Goal: Transaction & Acquisition: Purchase product/service

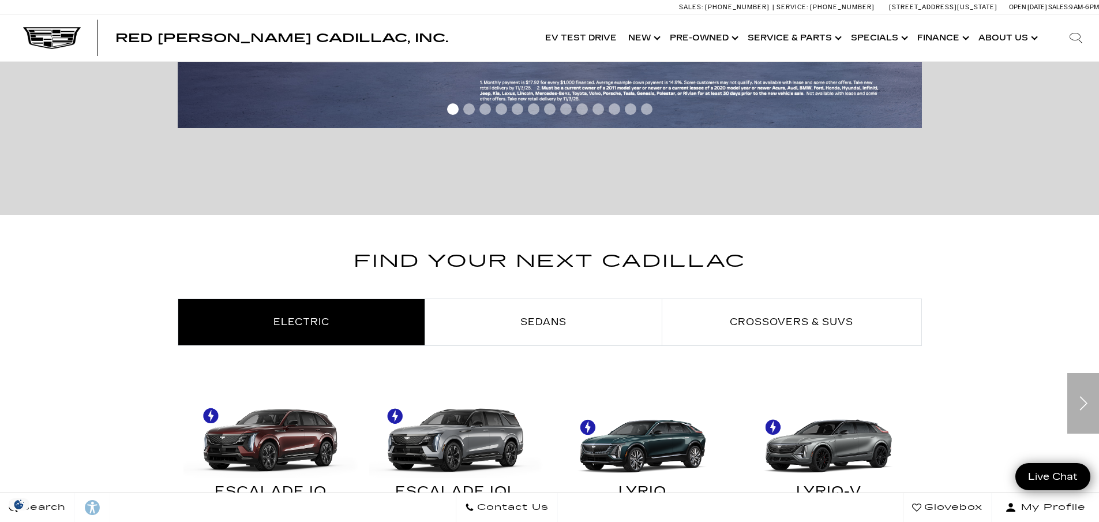
scroll to position [577, 0]
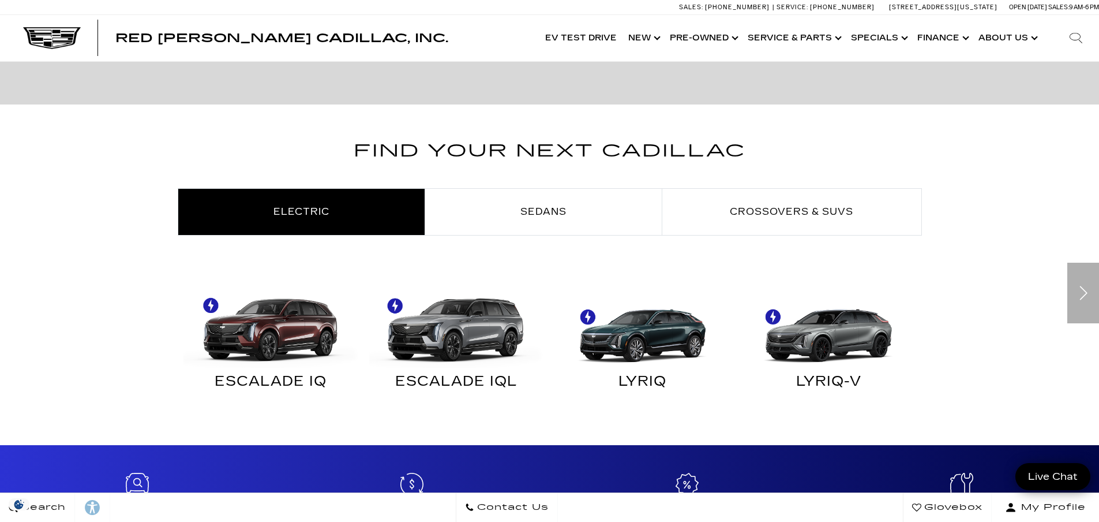
click at [1078, 293] on div "Next" at bounding box center [1083, 292] width 32 height 61
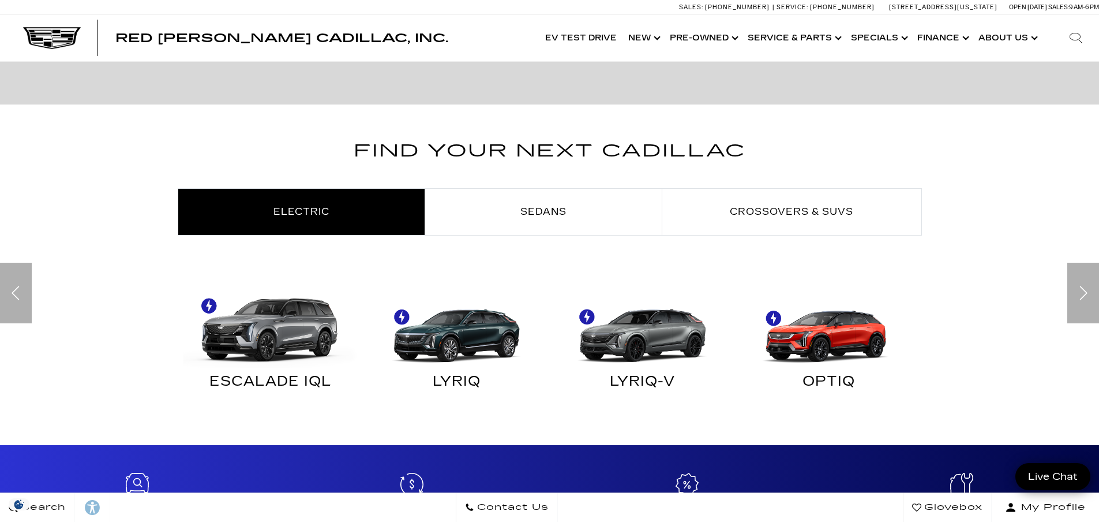
click at [838, 332] on img at bounding box center [825, 323] width 175 height 87
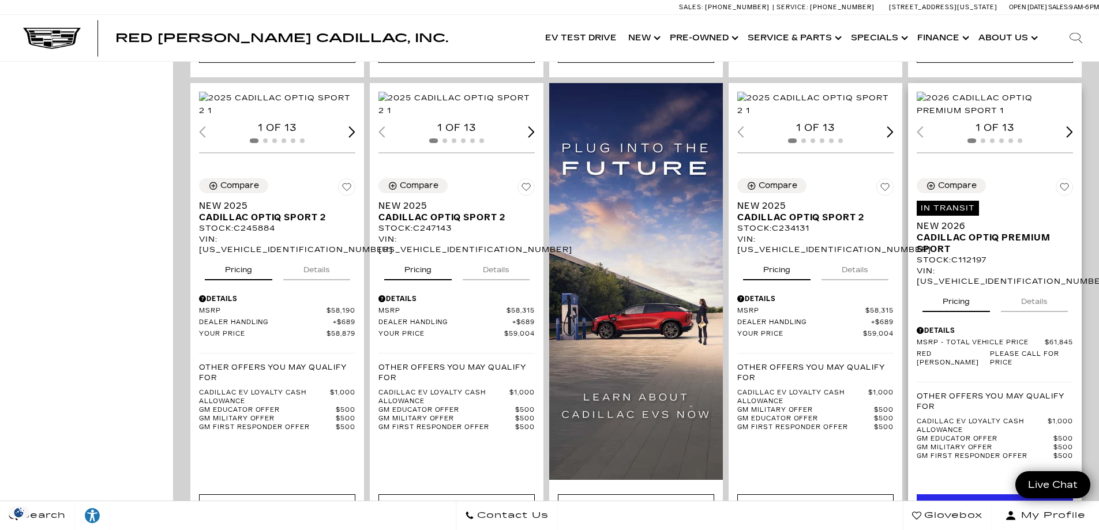
scroll to position [577, 0]
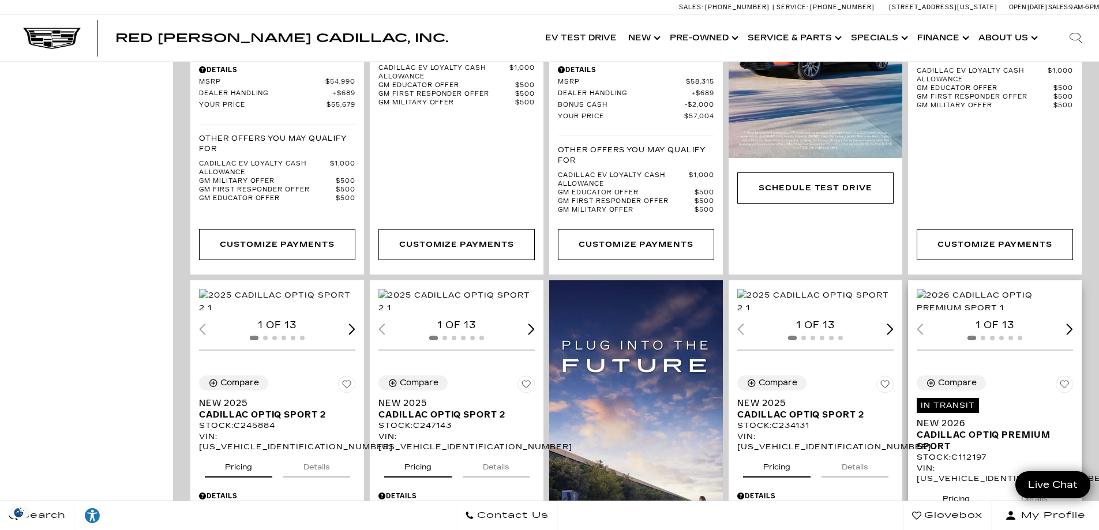
click at [994, 305] on img "1 / 2" at bounding box center [996, 301] width 158 height 25
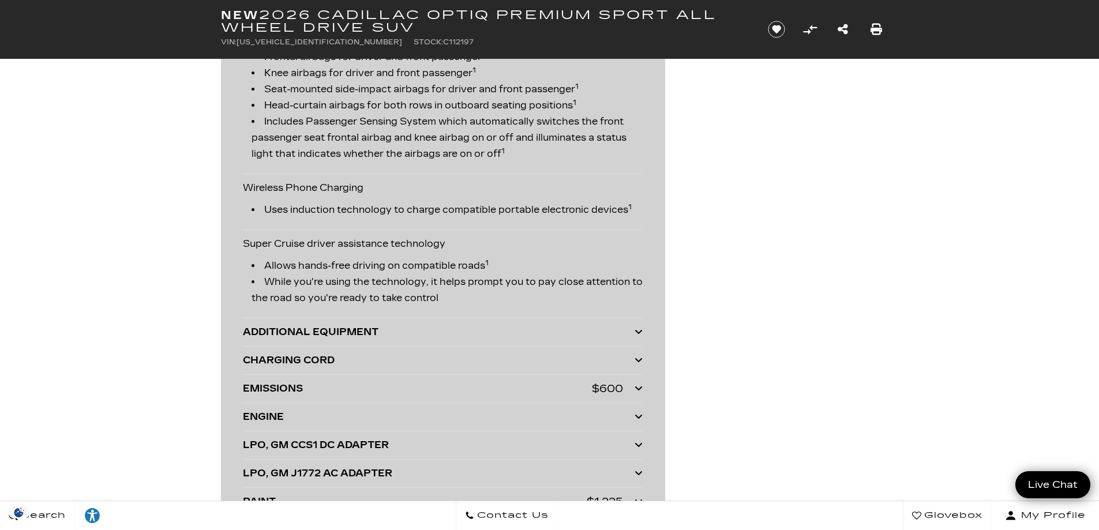
scroll to position [2365, 0]
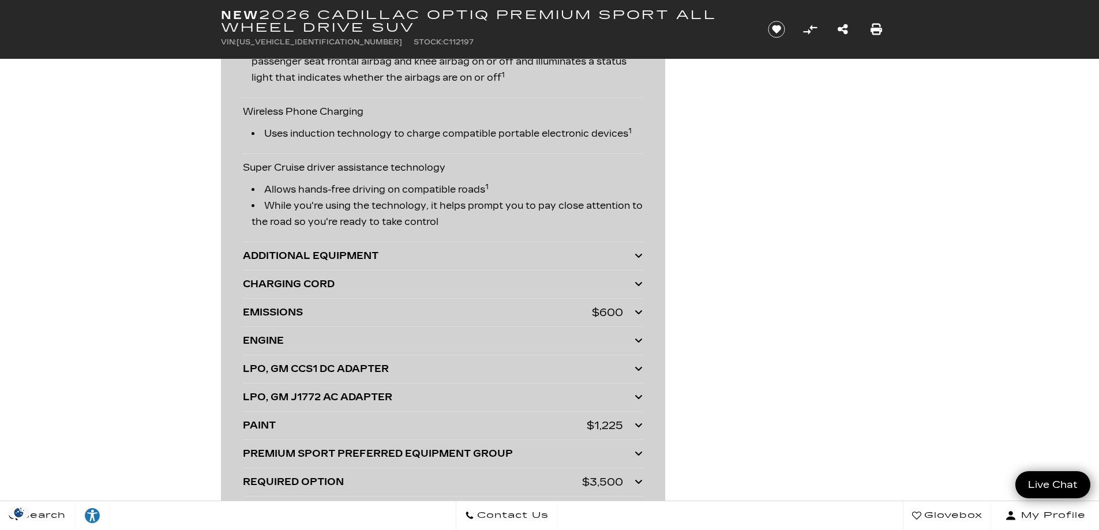
click at [637, 341] on icon at bounding box center [639, 340] width 8 height 9
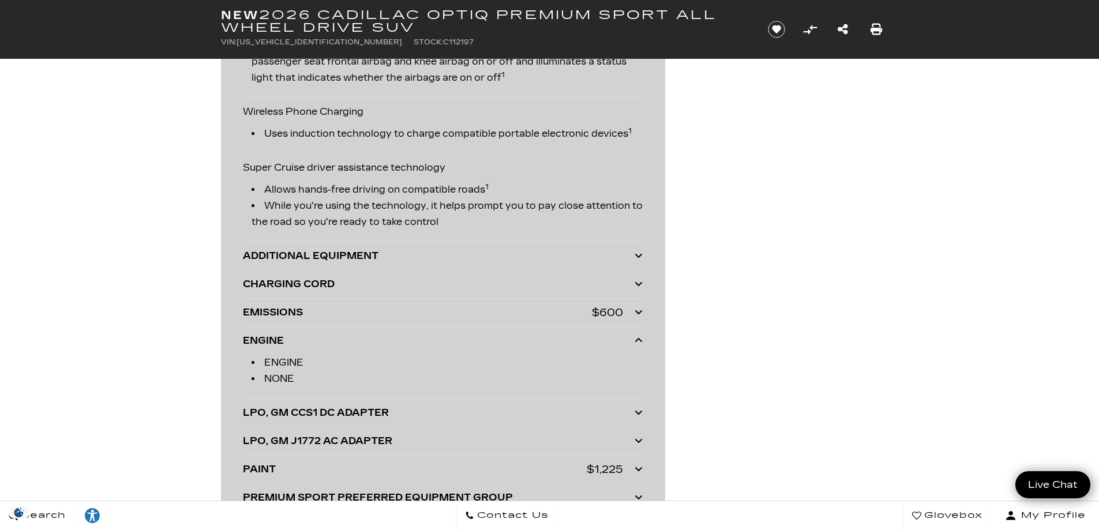
click at [637, 341] on icon at bounding box center [639, 340] width 8 height 9
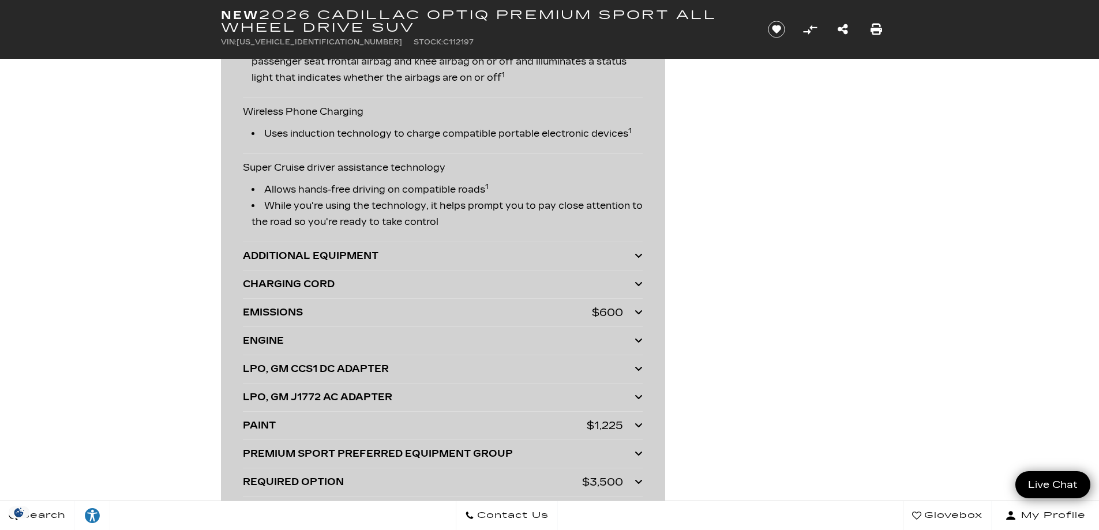
click at [640, 370] on icon at bounding box center [639, 368] width 8 height 9
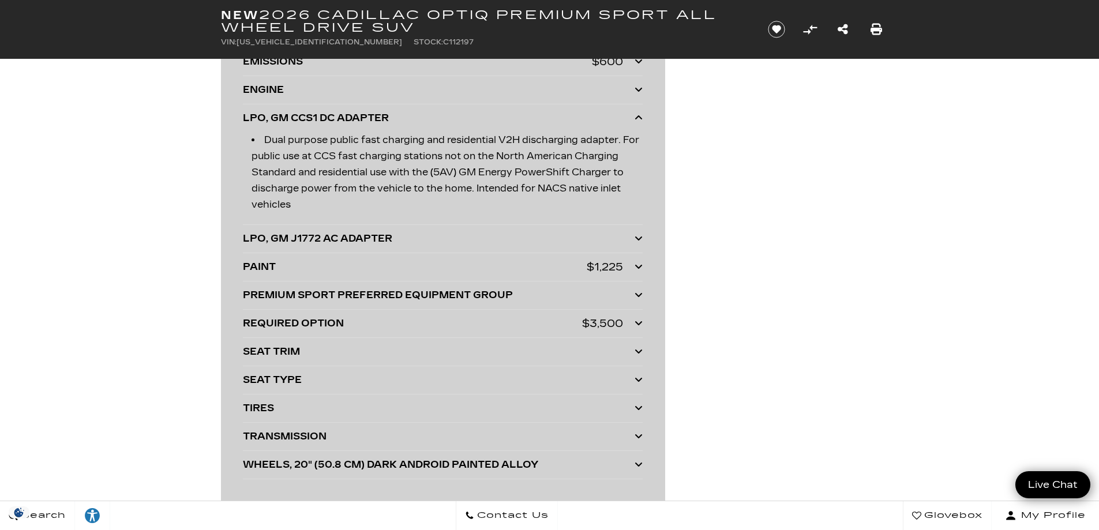
scroll to position [2596, 0]
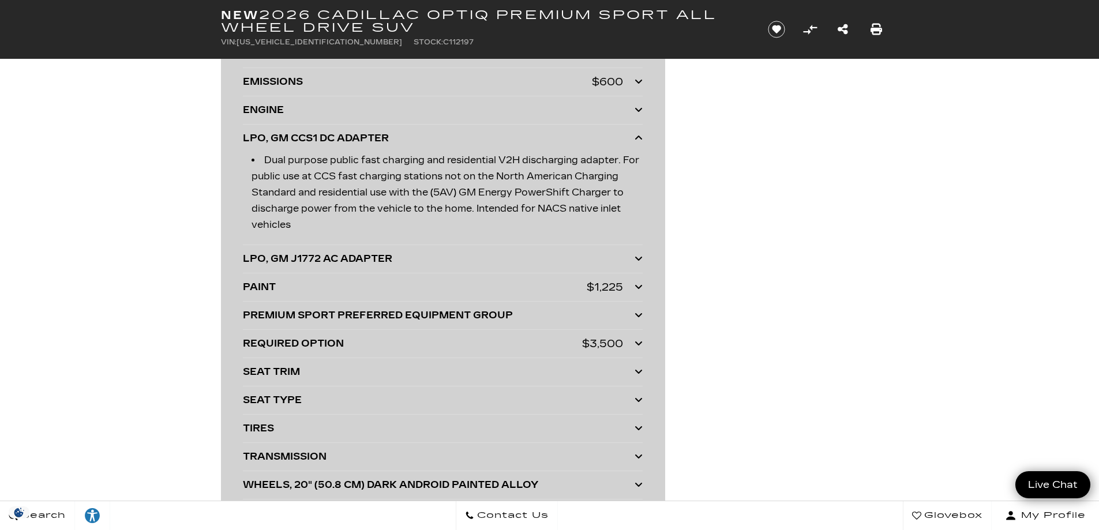
click at [640, 343] on icon at bounding box center [639, 343] width 8 height 9
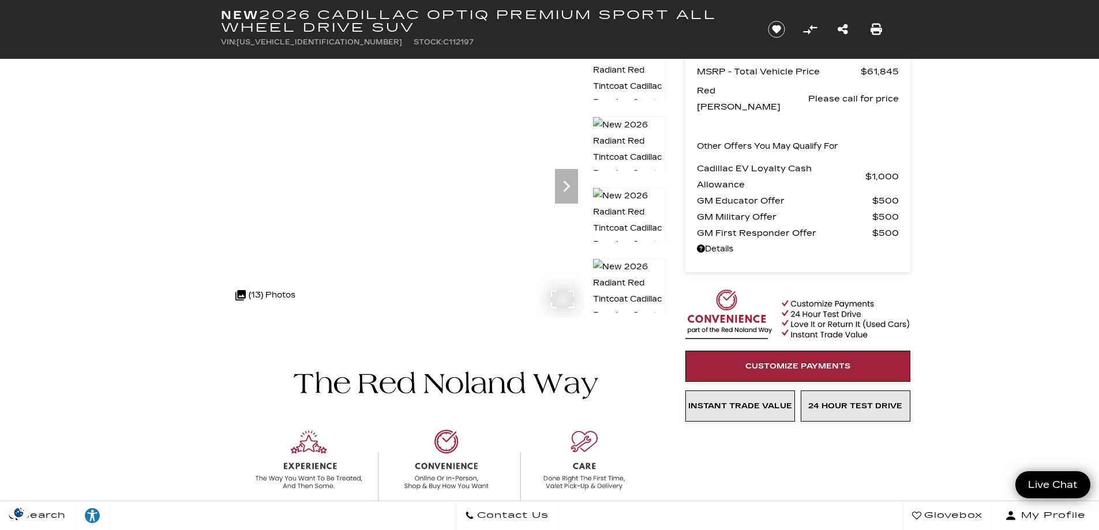
scroll to position [0, 0]
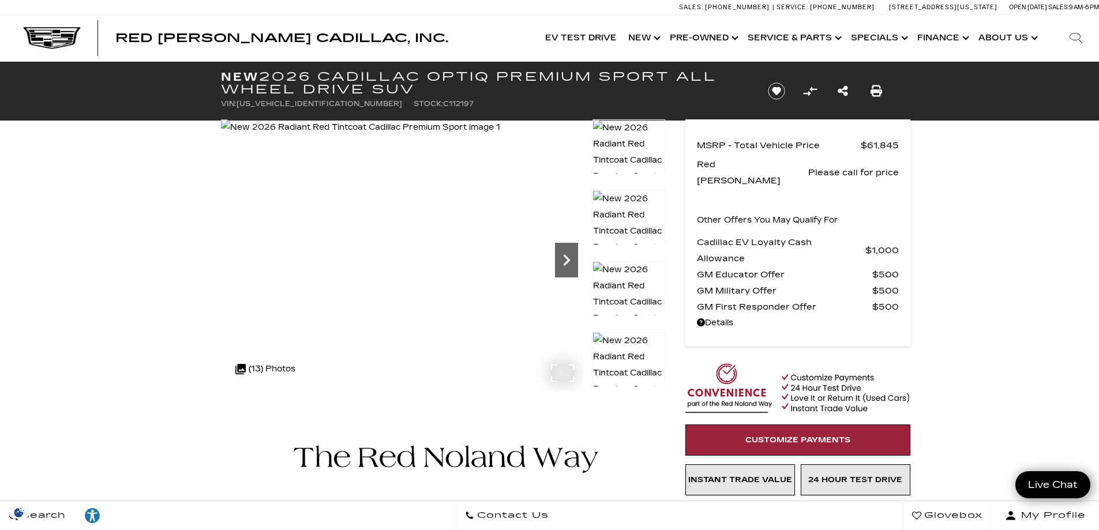
click at [565, 258] on icon "Next" at bounding box center [566, 260] width 23 height 23
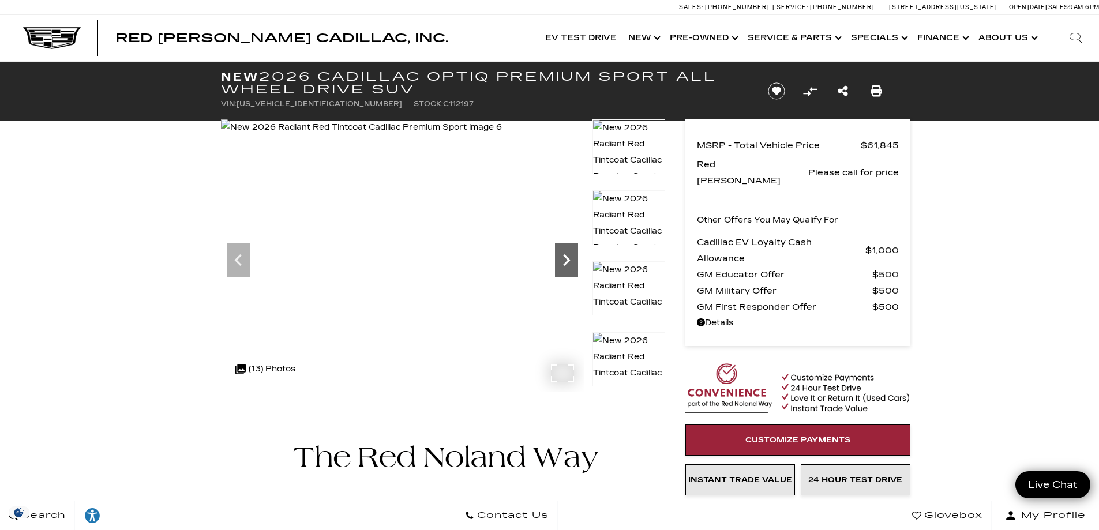
click at [565, 258] on icon "Next" at bounding box center [566, 260] width 23 height 23
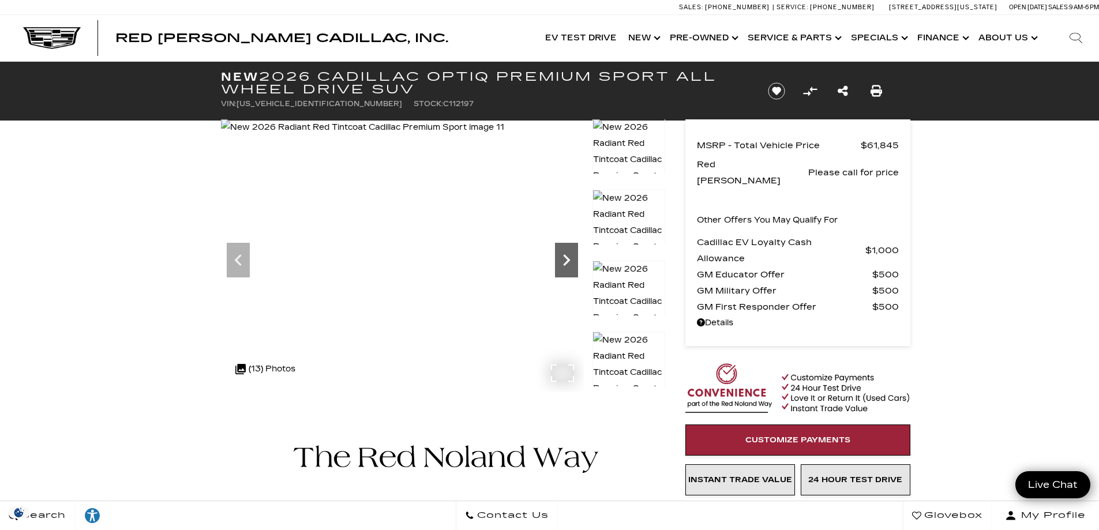
click at [565, 258] on icon "Next" at bounding box center [566, 260] width 23 height 23
